Goal: Information Seeking & Learning: Learn about a topic

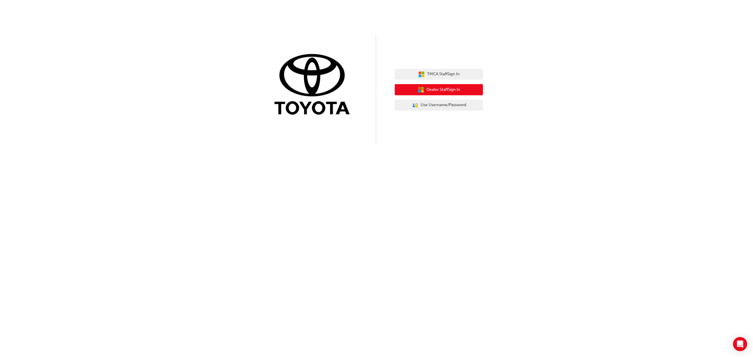
click at [442, 90] on span "Dealer Staff Sign In" at bounding box center [443, 89] width 34 height 7
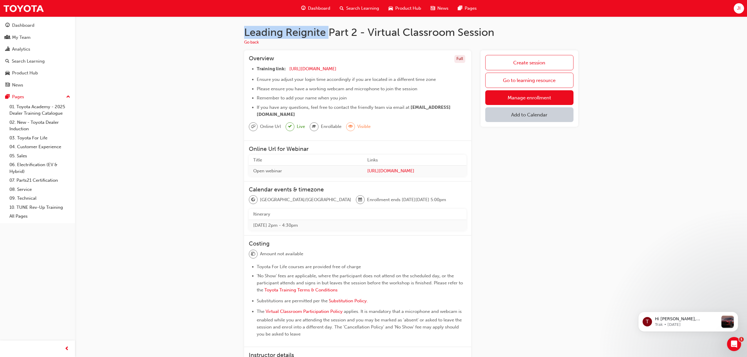
drag, startPoint x: 325, startPoint y: 31, endPoint x: 239, endPoint y: 31, distance: 86.1
click at [239, 31] on div "Leading Reignite Part 2 - Virtual Classroom Session Go back Overview Full Train…" at bounding box center [411, 214] width 353 height 377
click at [360, 6] on span "Search Learning" at bounding box center [362, 8] width 33 height 7
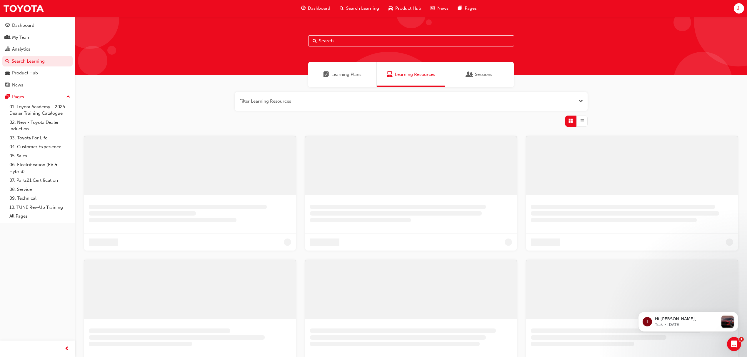
click at [349, 40] on input "text" at bounding box center [411, 40] width 206 height 11
paste input "Leading Reignite"
type input "Leading Reignite"
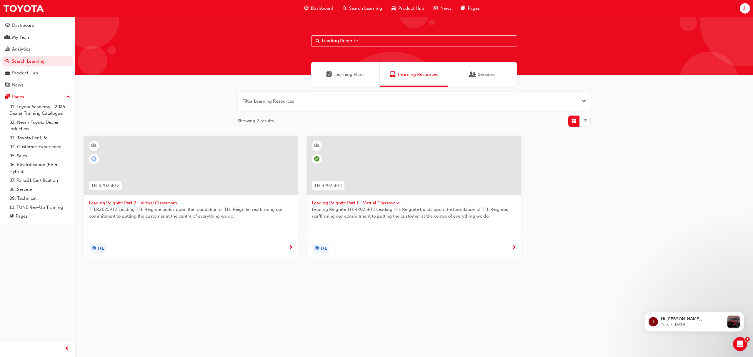
click at [363, 185] on div at bounding box center [413, 165] width 213 height 59
click at [192, 178] on div at bounding box center [190, 165] width 213 height 59
